Goal: Transaction & Acquisition: Purchase product/service

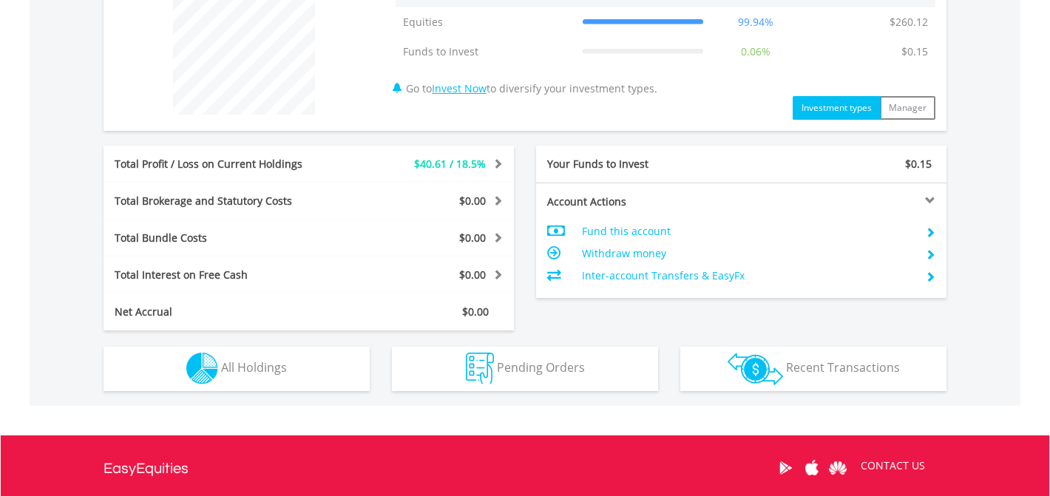
scroll to position [537, 0]
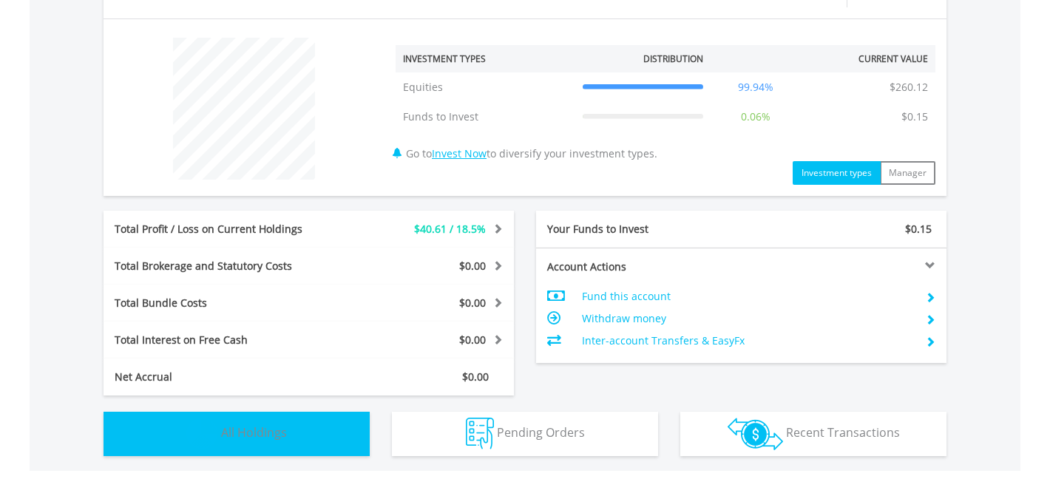
click at [263, 430] on span "All Holdings" at bounding box center [254, 433] width 66 height 16
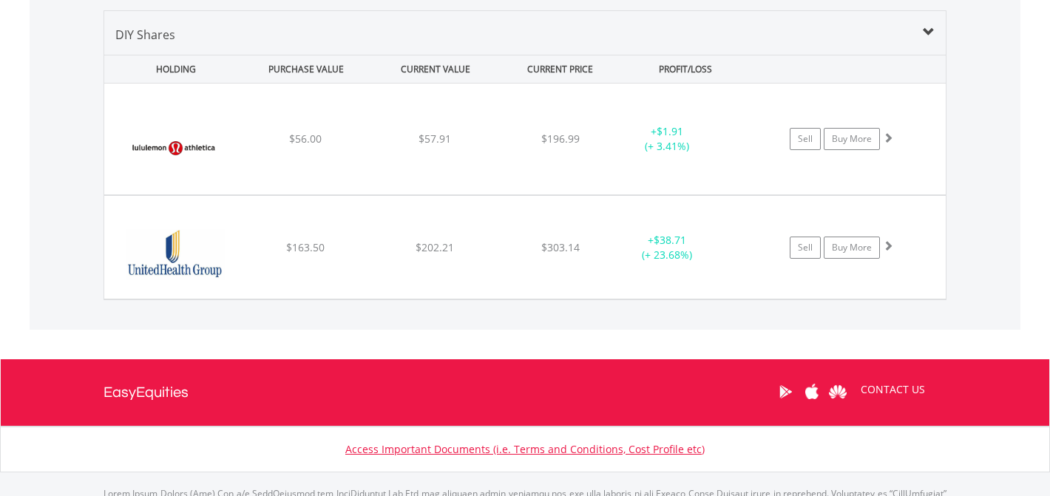
scroll to position [1022, 0]
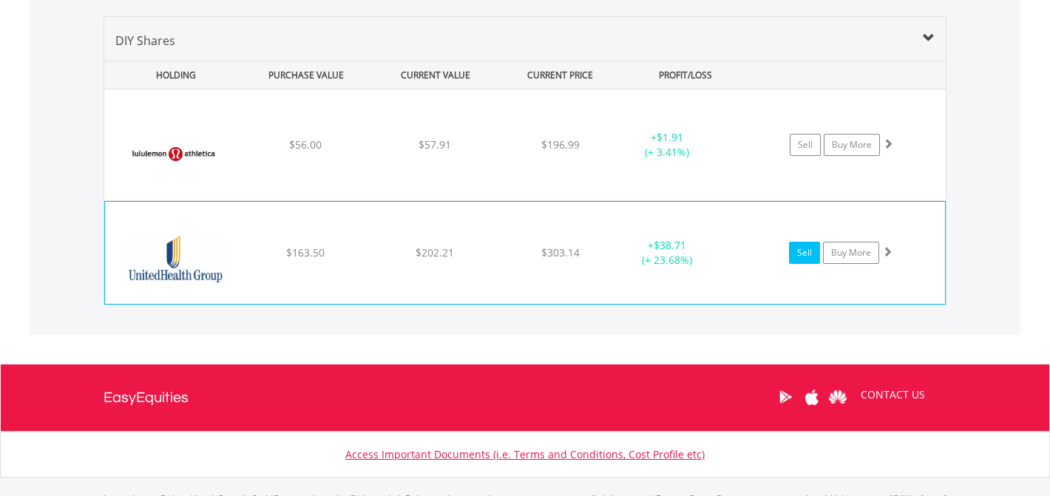
click at [795, 256] on link "Sell" at bounding box center [804, 253] width 31 height 22
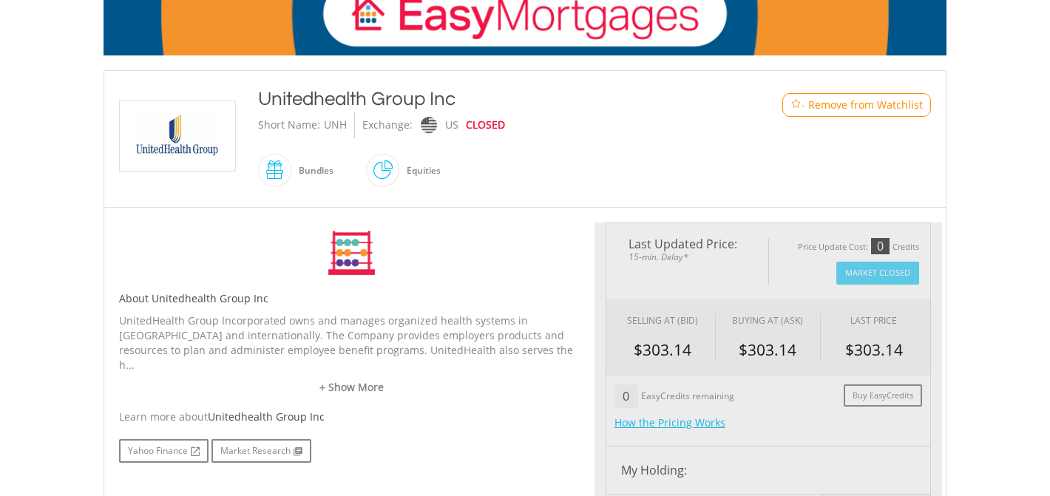
type input "******"
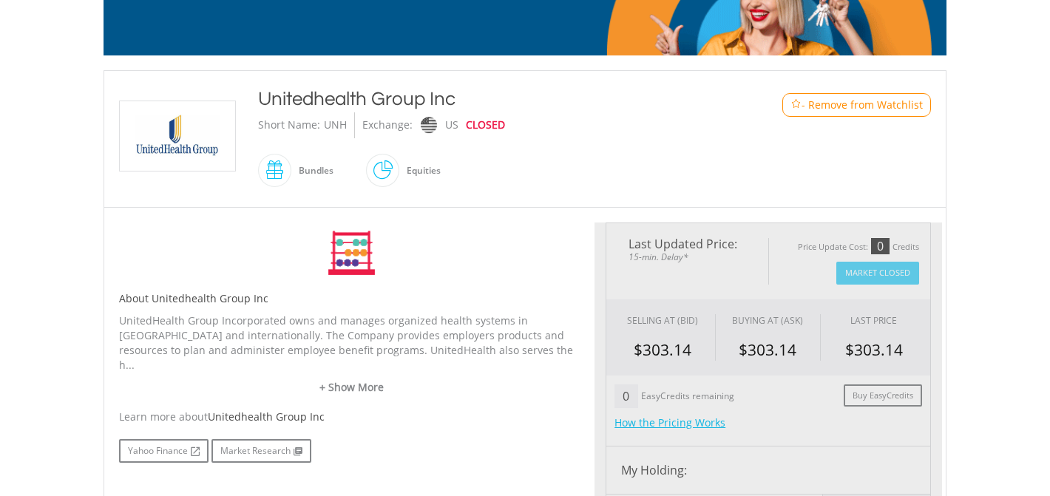
type input "******"
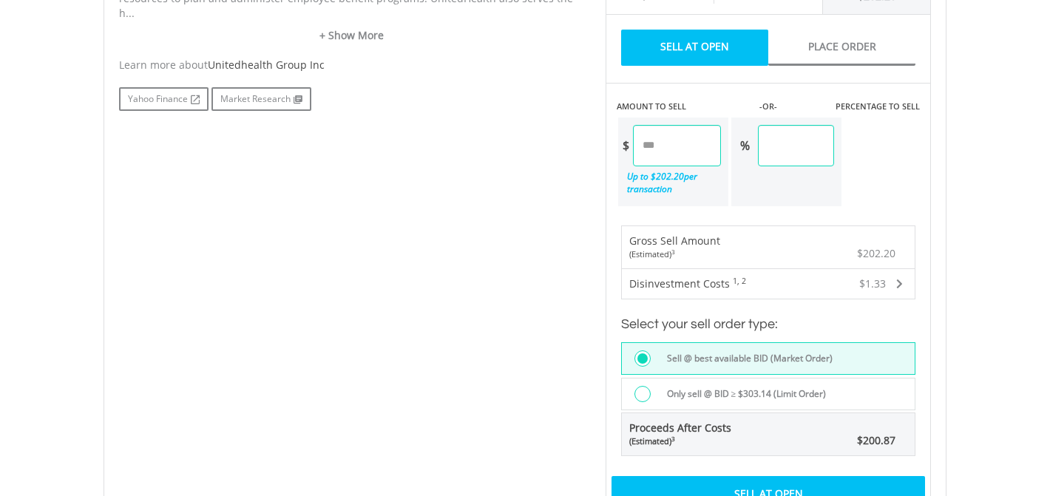
scroll to position [820, 0]
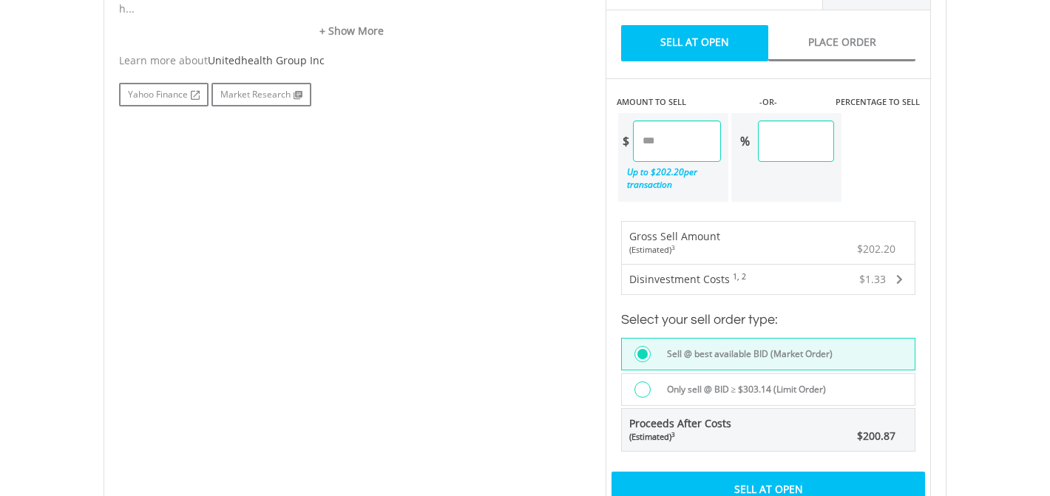
click at [641, 384] on div at bounding box center [643, 390] width 16 height 16
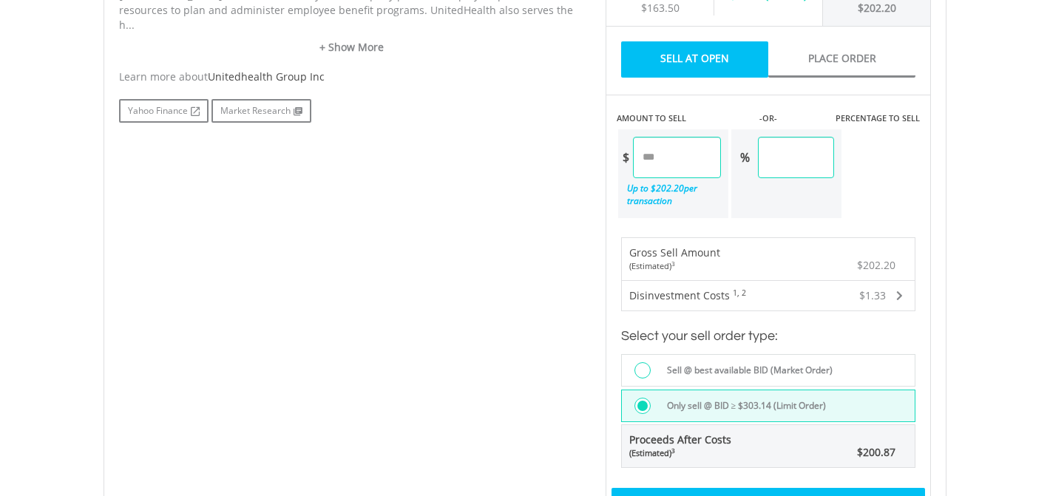
scroll to position [798, 0]
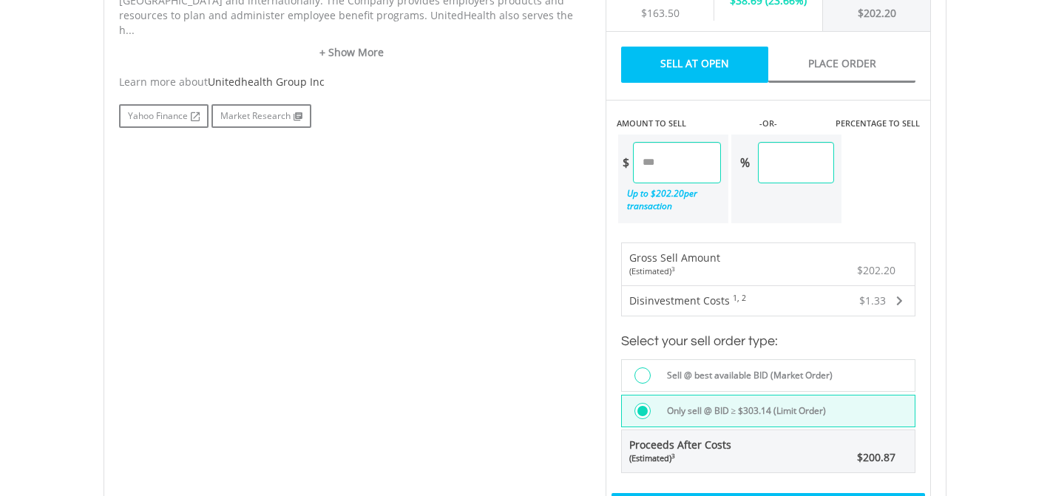
click at [898, 301] on span at bounding box center [900, 301] width 7 height 10
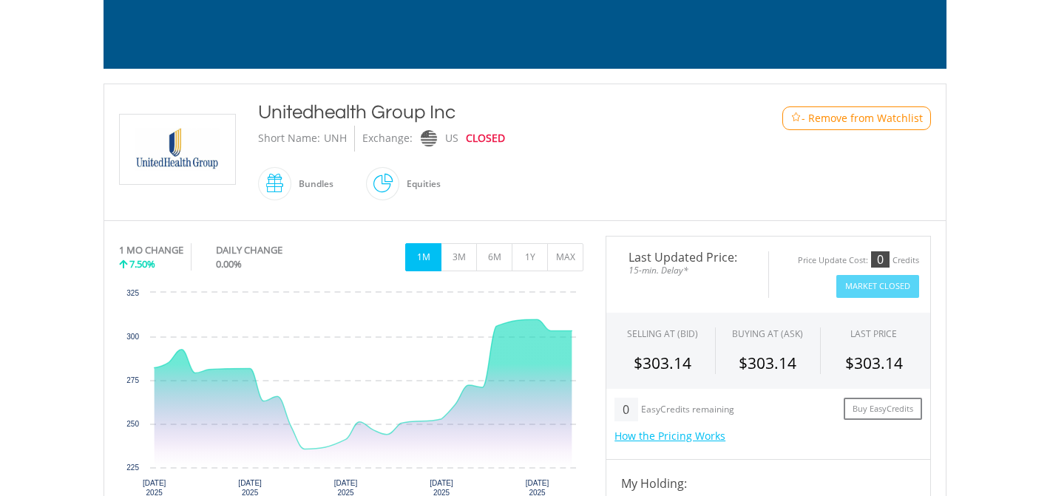
scroll to position [0, 0]
